Goal: Task Accomplishment & Management: Complete application form

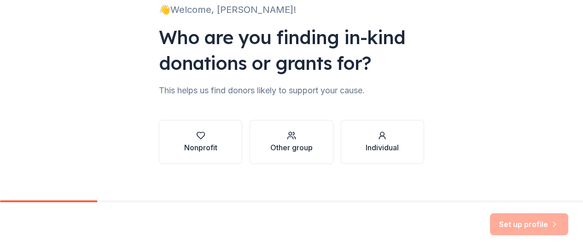
scroll to position [79, 0]
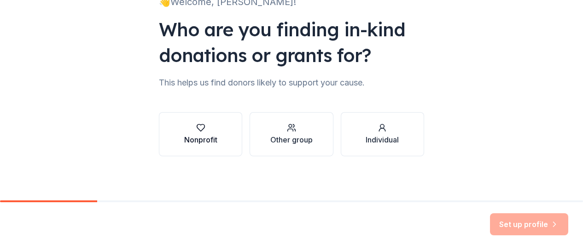
click at [191, 134] on div "Nonprofit" at bounding box center [200, 134] width 33 height 22
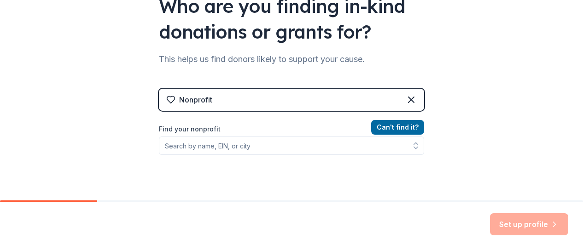
scroll to position [125, 0]
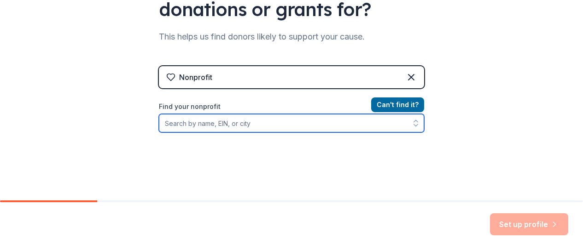
click at [269, 125] on input "Find your nonprofit" at bounding box center [291, 123] width 265 height 18
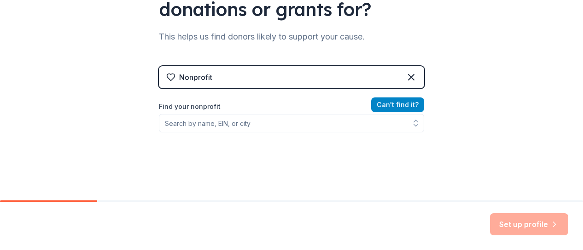
click at [386, 105] on button "Can ' t find it?" at bounding box center [397, 105] width 53 height 15
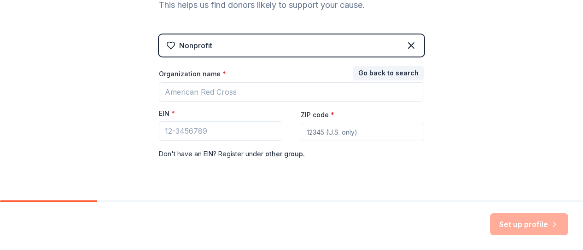
scroll to position [178, 0]
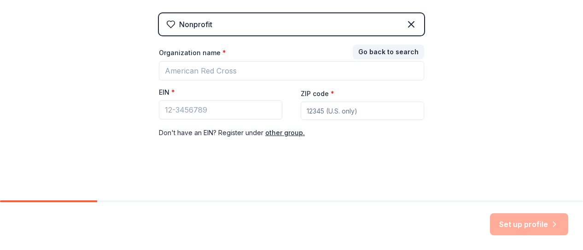
click at [517, 226] on div "Set up profile" at bounding box center [529, 225] width 78 height 22
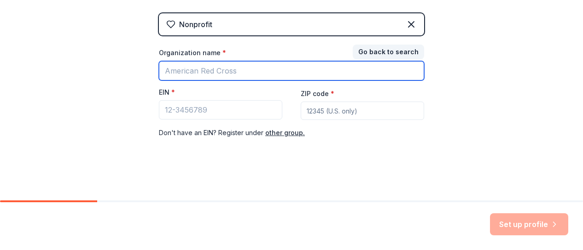
click at [195, 70] on input "Organization name *" at bounding box center [291, 70] width 265 height 19
type input "Tithe and Alms for Dignity"
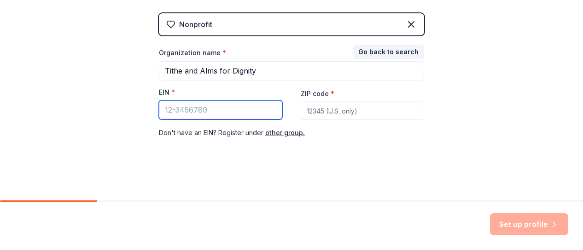
click at [179, 109] on input "EIN *" at bounding box center [220, 109] width 123 height 19
click at [514, 226] on div "Set up profile" at bounding box center [529, 225] width 78 height 22
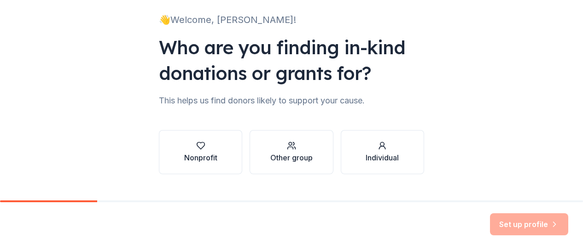
scroll to position [79, 0]
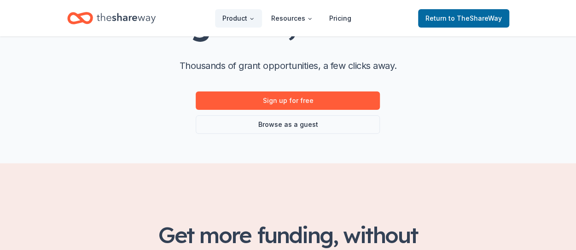
scroll to position [92, 0]
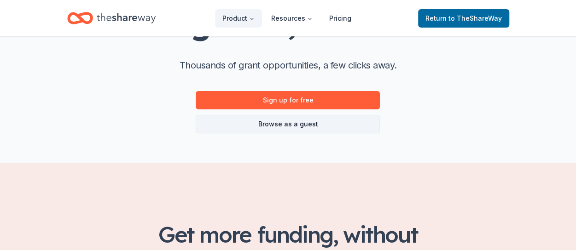
click at [277, 125] on link "Browse as a guest" at bounding box center [288, 124] width 184 height 18
click at [282, 121] on link "Browse as a guest" at bounding box center [288, 124] width 184 height 18
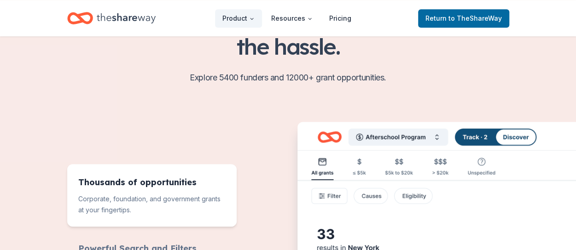
scroll to position [322, 0]
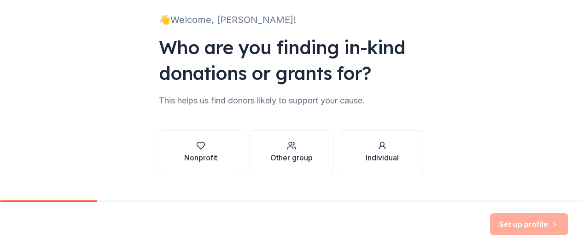
scroll to position [79, 0]
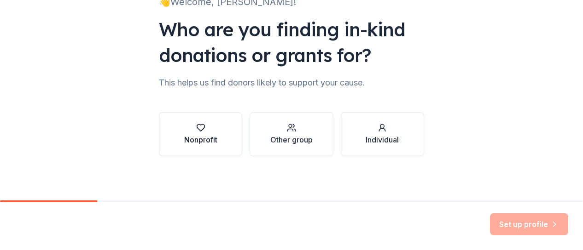
click at [195, 132] on div "Nonprofit" at bounding box center [200, 134] width 33 height 22
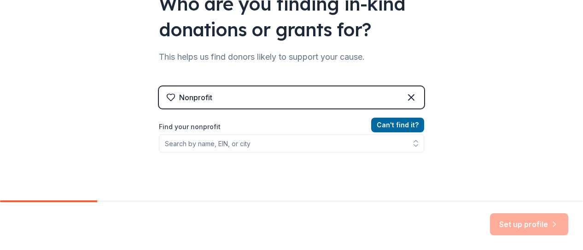
scroll to position [171, 0]
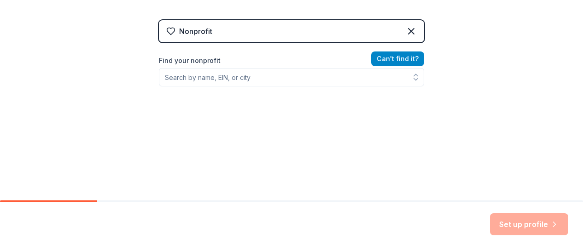
click at [397, 59] on button "Can ' t find it?" at bounding box center [397, 59] width 53 height 15
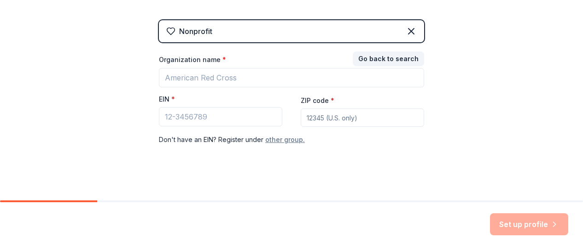
click at [279, 137] on button "other group." at bounding box center [285, 139] width 40 height 11
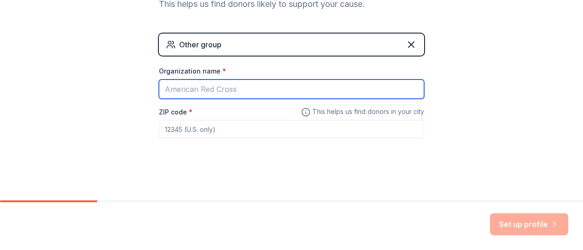
click at [187, 90] on input "Organization name *" at bounding box center [291, 89] width 265 height 19
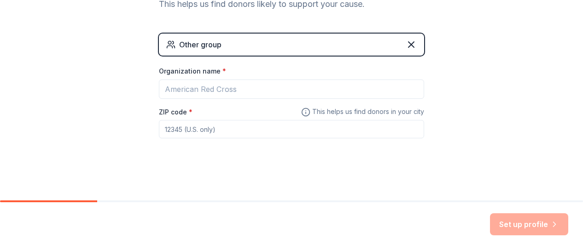
click at [104, 85] on div "👋 Welcome, Fred! Who are you finding in-kind donations or grants for? This help…" at bounding box center [291, 22] width 583 height 359
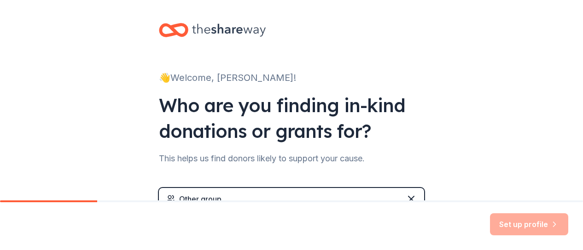
scroll to position [0, 0]
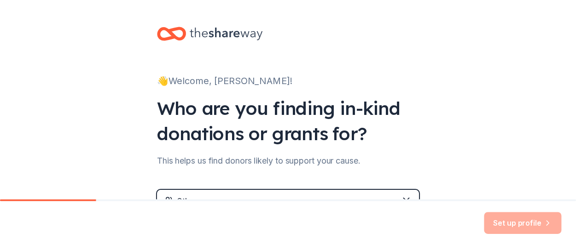
scroll to position [322, 0]
